Goal: Register for event/course

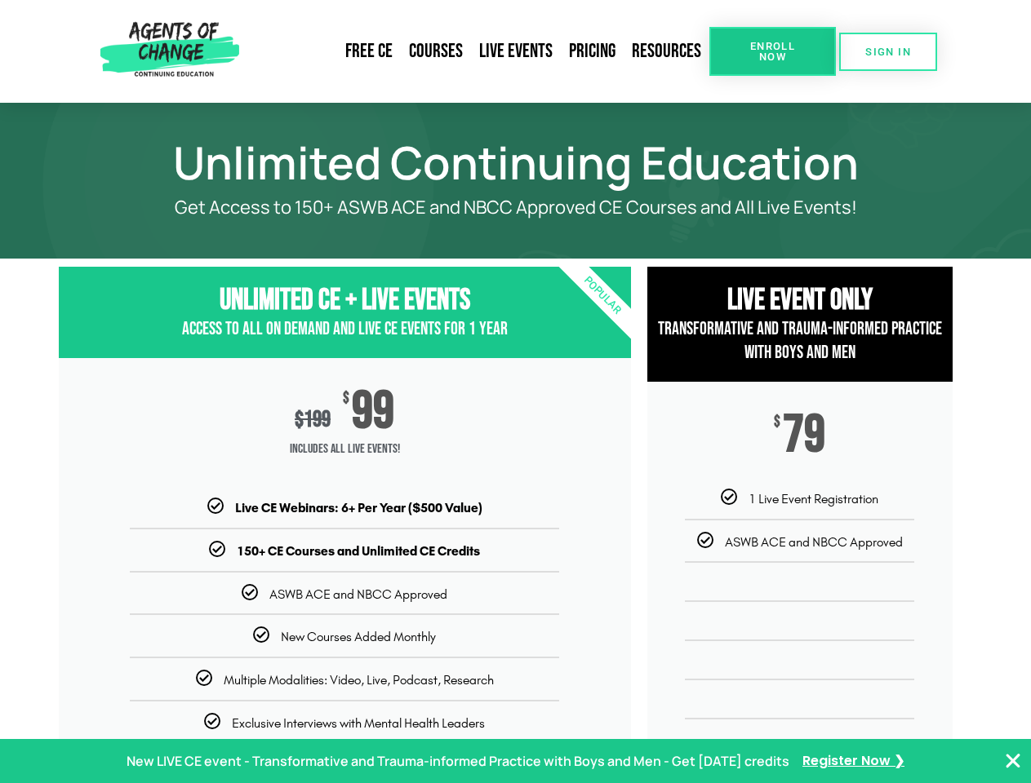
click at [515, 392] on div "$ 199 $ 99 Includes ALL Live Events!" at bounding box center [345, 428] width 572 height 140
click at [667, 51] on link "Resources" at bounding box center [667, 52] width 86 height 38
click at [772, 51] on span "Enroll Now" at bounding box center [772, 51] width 74 height 21
click at [888, 51] on span "SIGN IN" at bounding box center [888, 52] width 46 height 11
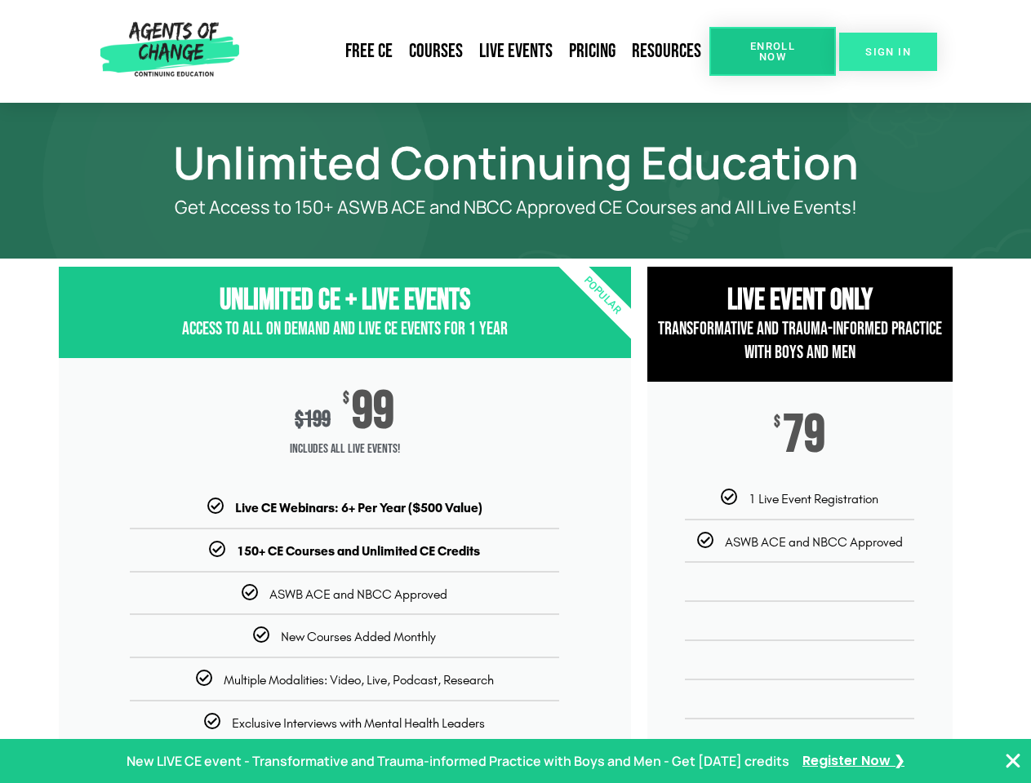
click at [888, 51] on span "SIGN IN" at bounding box center [888, 52] width 46 height 11
click at [515, 761] on p "New LIVE CE event - Transformative and Trauma-informed Practice with Boys and M…" at bounding box center [457, 762] width 663 height 24
click at [1013, 761] on icon "Close Banner" at bounding box center [1013, 762] width 20 height 20
